Goal: Task Accomplishment & Management: Use online tool/utility

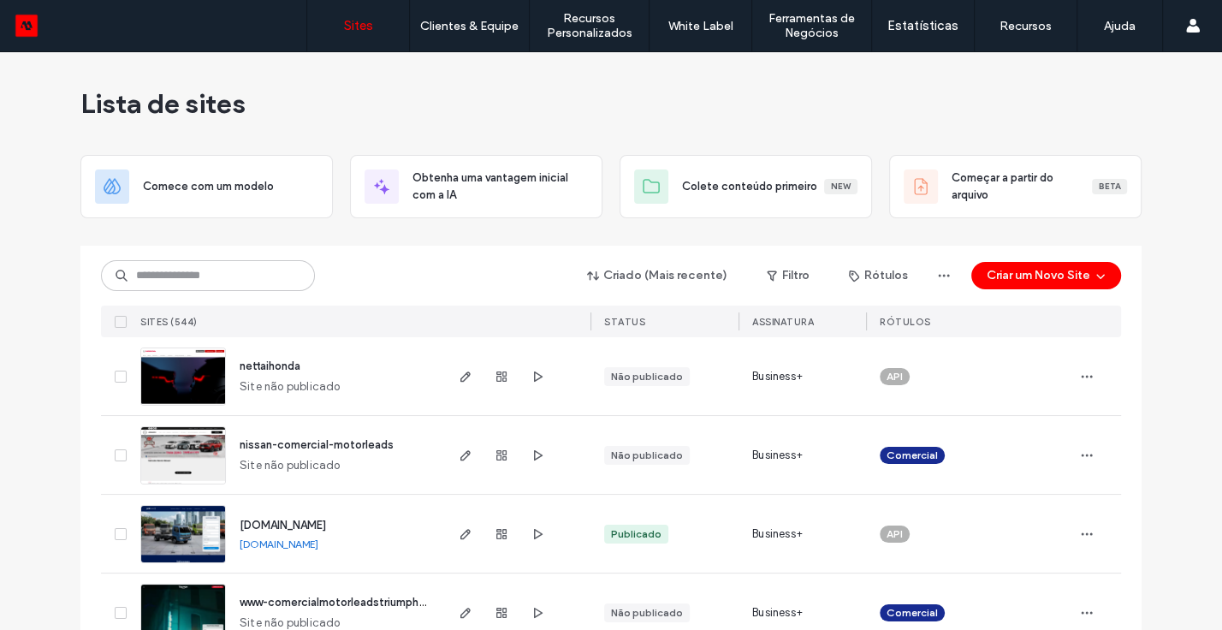
click at [389, 276] on div "Criado (Mais recente) Filtro Rótulos Criar um Novo Site" at bounding box center [611, 275] width 1020 height 33
click at [242, 276] on input at bounding box center [208, 275] width 214 height 31
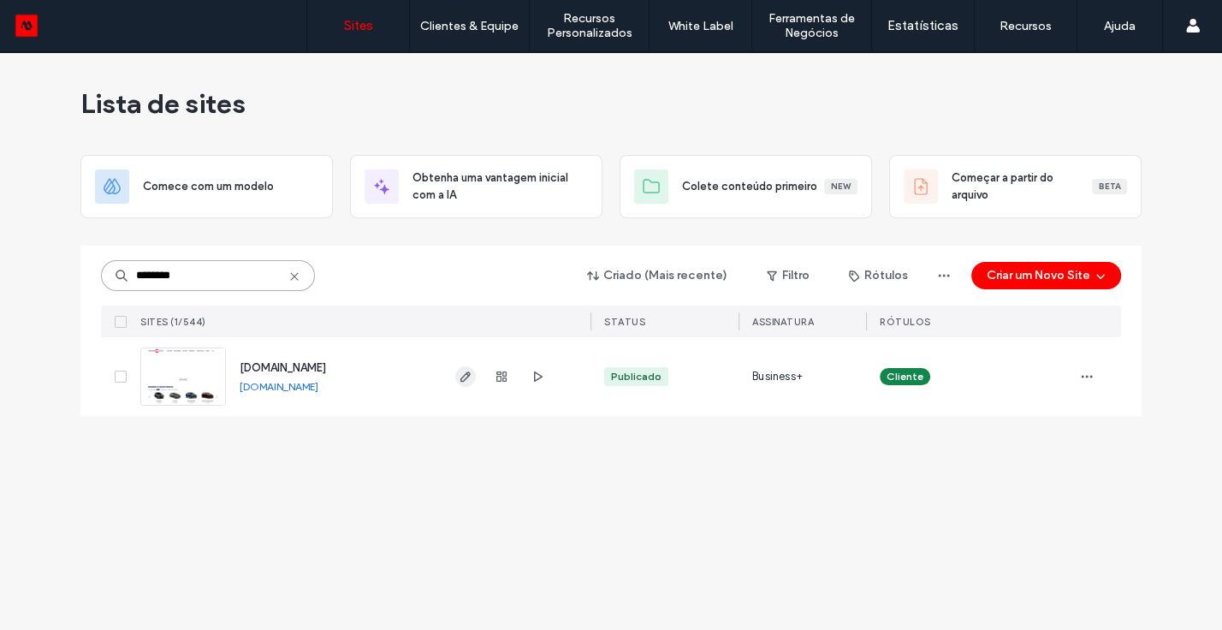
type input "********"
click at [463, 371] on icon "button" at bounding box center [466, 377] width 14 height 14
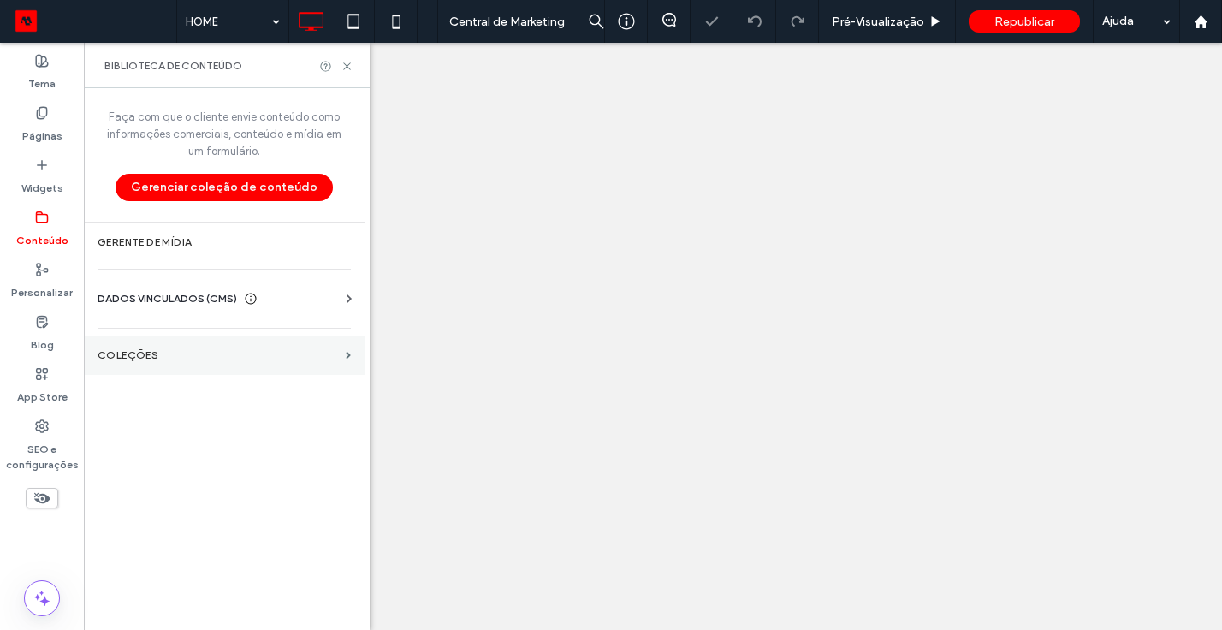
click at [223, 355] on label "COLEÇÕES" at bounding box center [218, 355] width 241 height 12
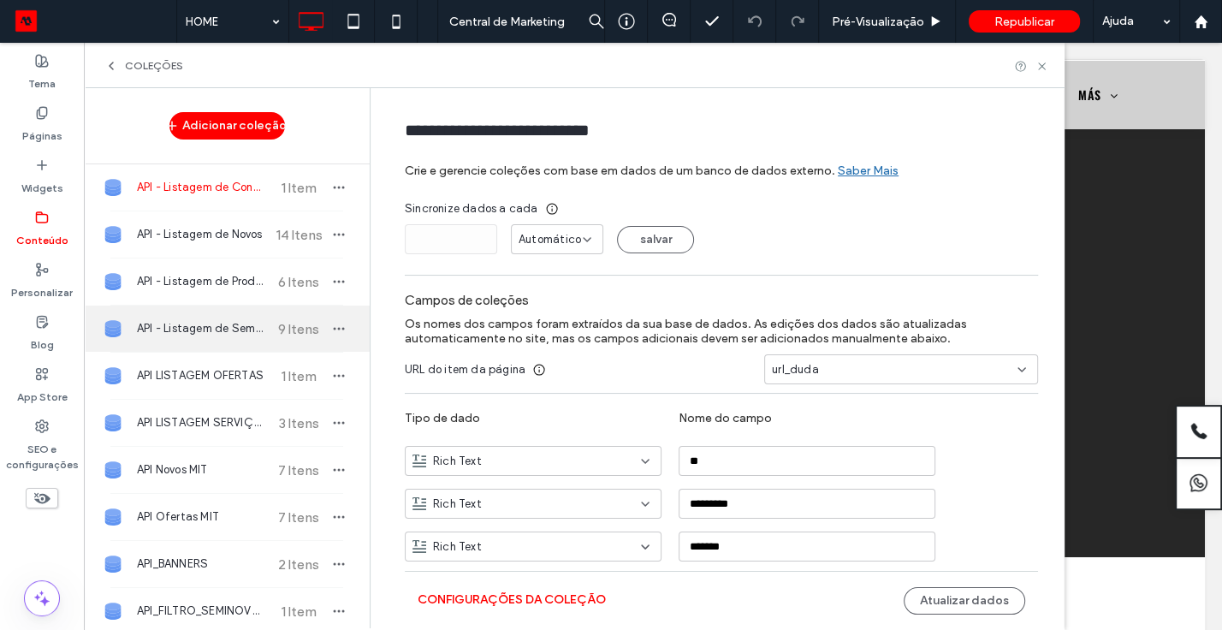
click at [214, 329] on span "API - Listagem de Seminovos" at bounding box center [201, 328] width 128 height 17
type input "**********"
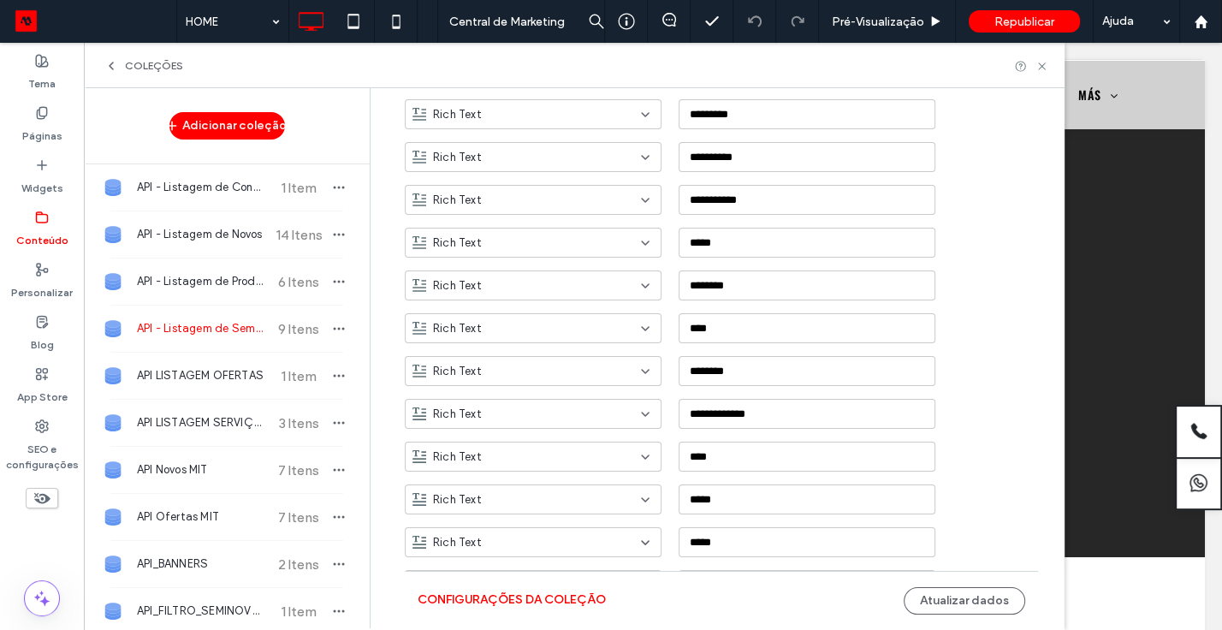
scroll to position [924, 0]
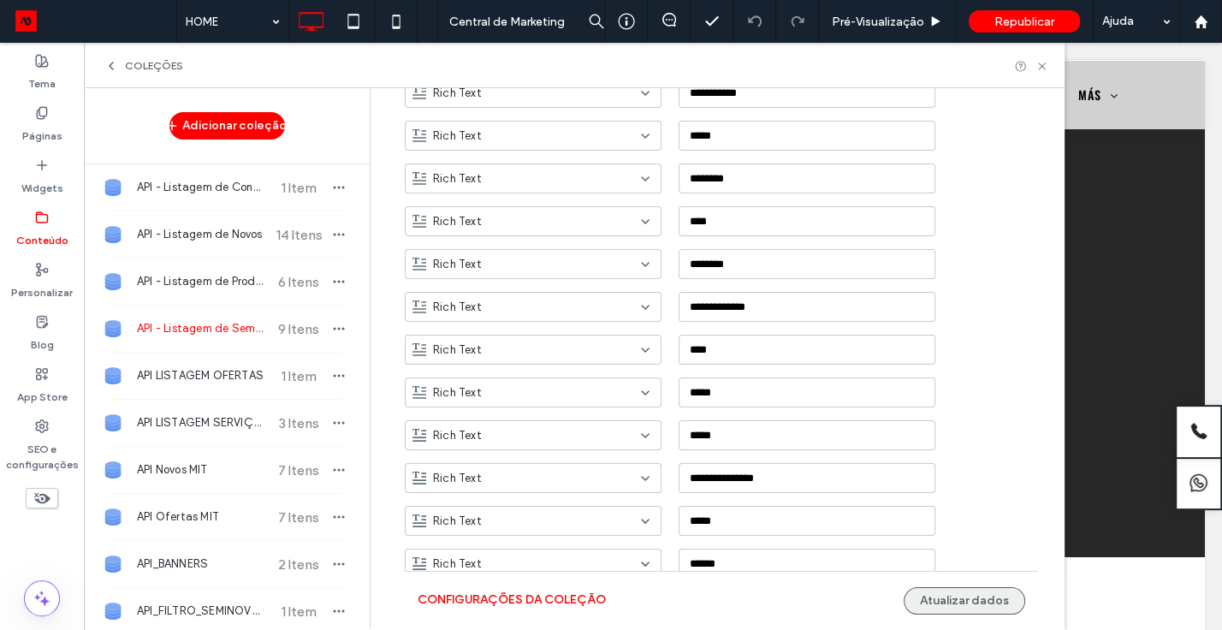
click at [967, 601] on button "Atualizar dados" at bounding box center [965, 600] width 122 height 27
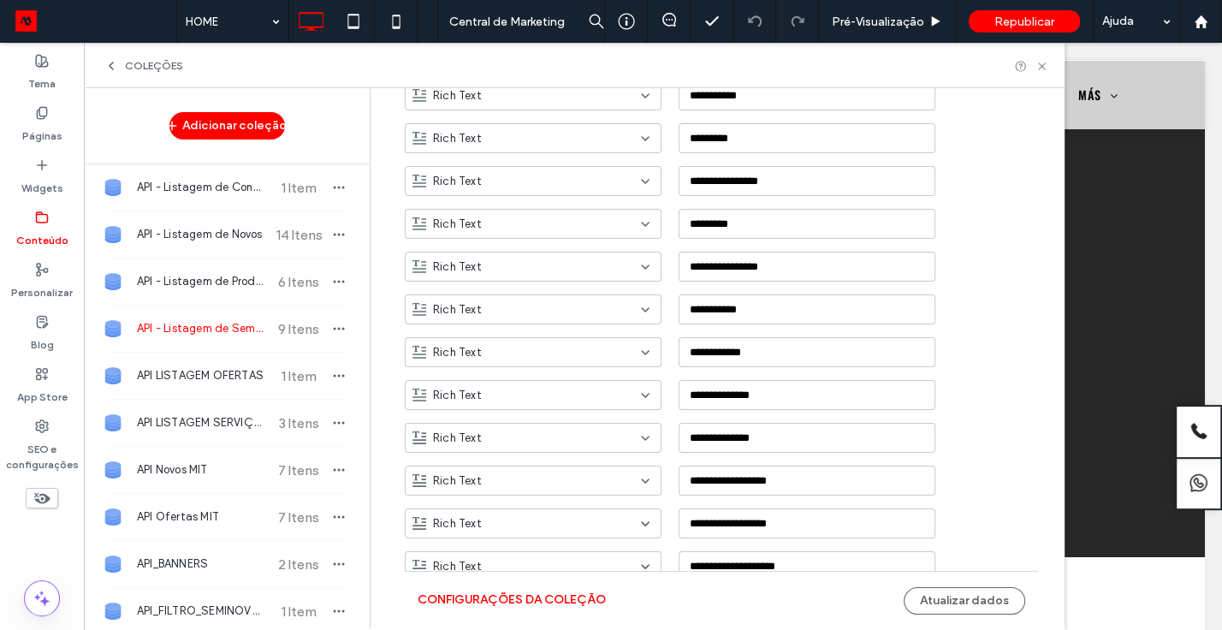
scroll to position [2133, 0]
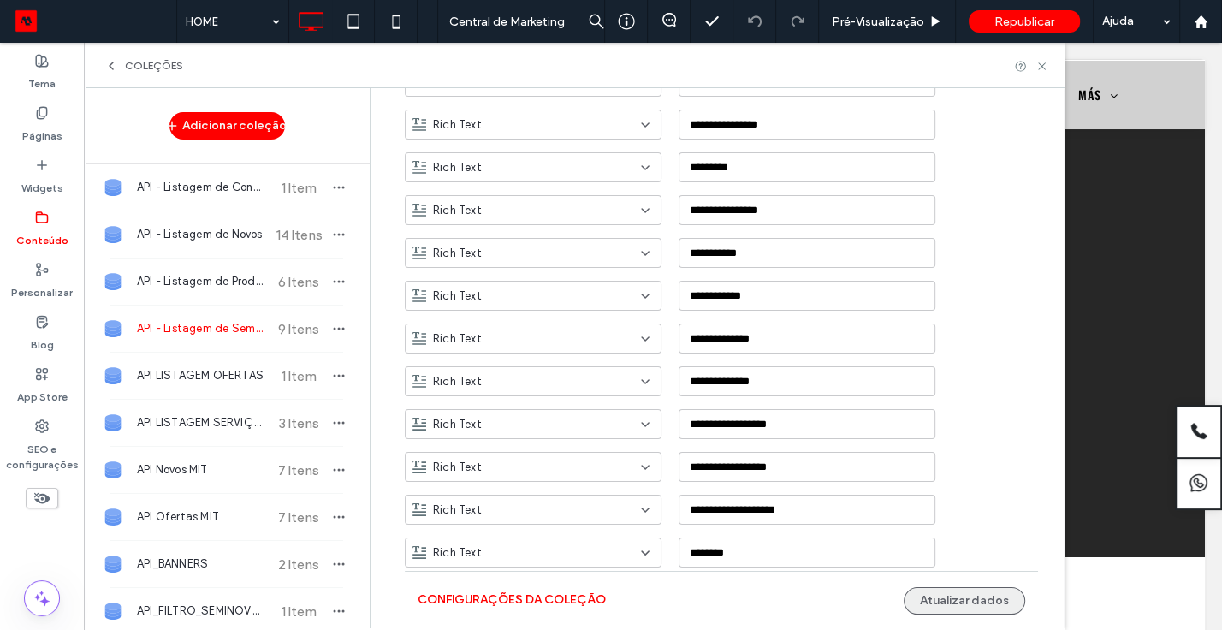
click at [923, 602] on button "Atualizar dados" at bounding box center [965, 600] width 122 height 27
click at [1044, 67] on icon at bounding box center [1042, 66] width 13 height 13
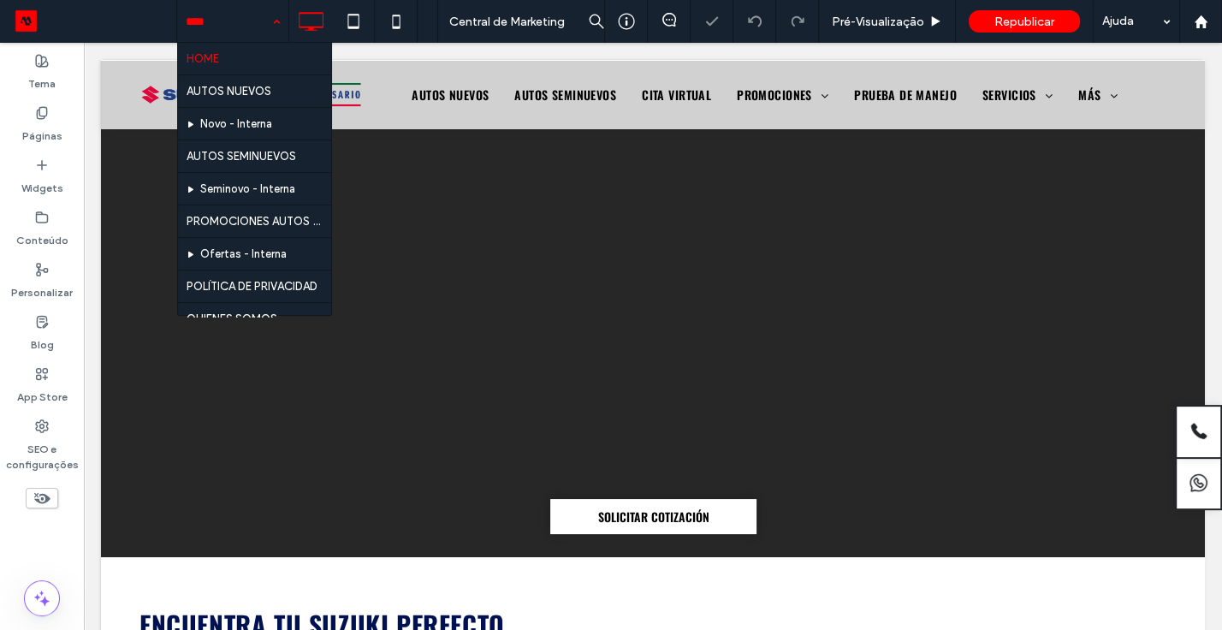
scroll to position [0, 0]
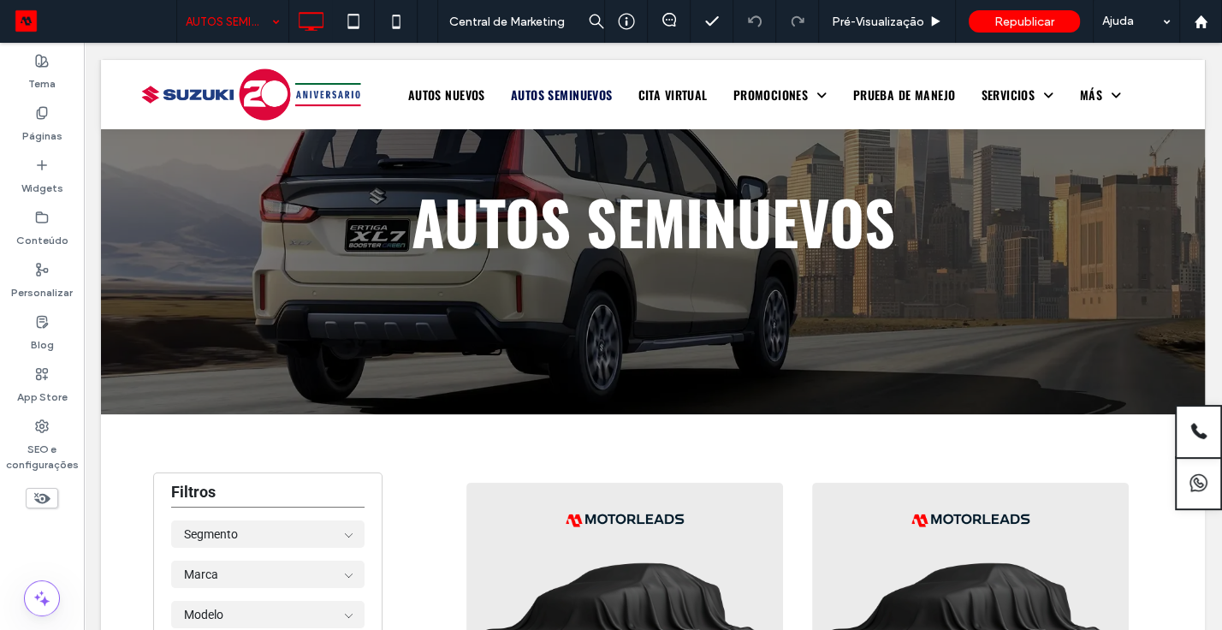
scroll to position [63, 0]
